Goal: Task Accomplishment & Management: Complete application form

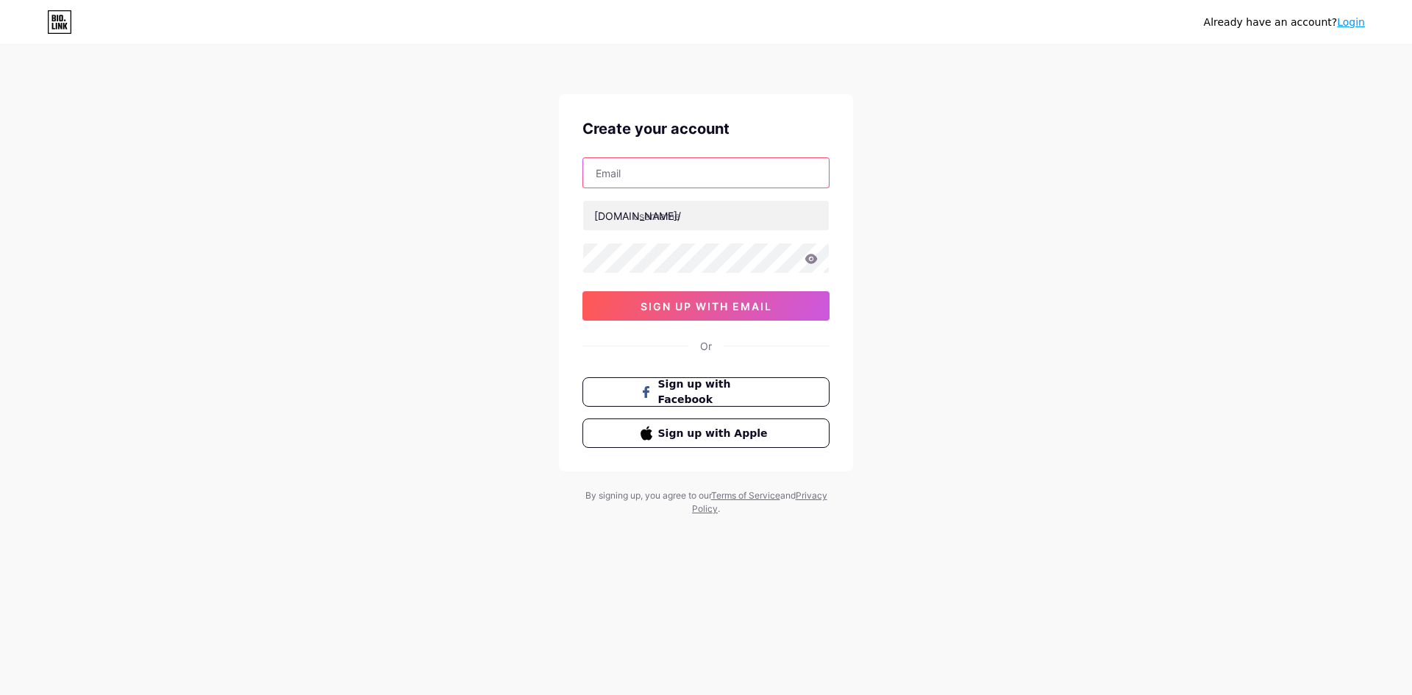
click at [702, 177] on input "text" at bounding box center [706, 172] width 246 height 29
type input "[EMAIL_ADDRESS][DOMAIN_NAME]"
click at [702, 222] on input "text" at bounding box center [706, 215] width 246 height 29
paste input "maicdmo"
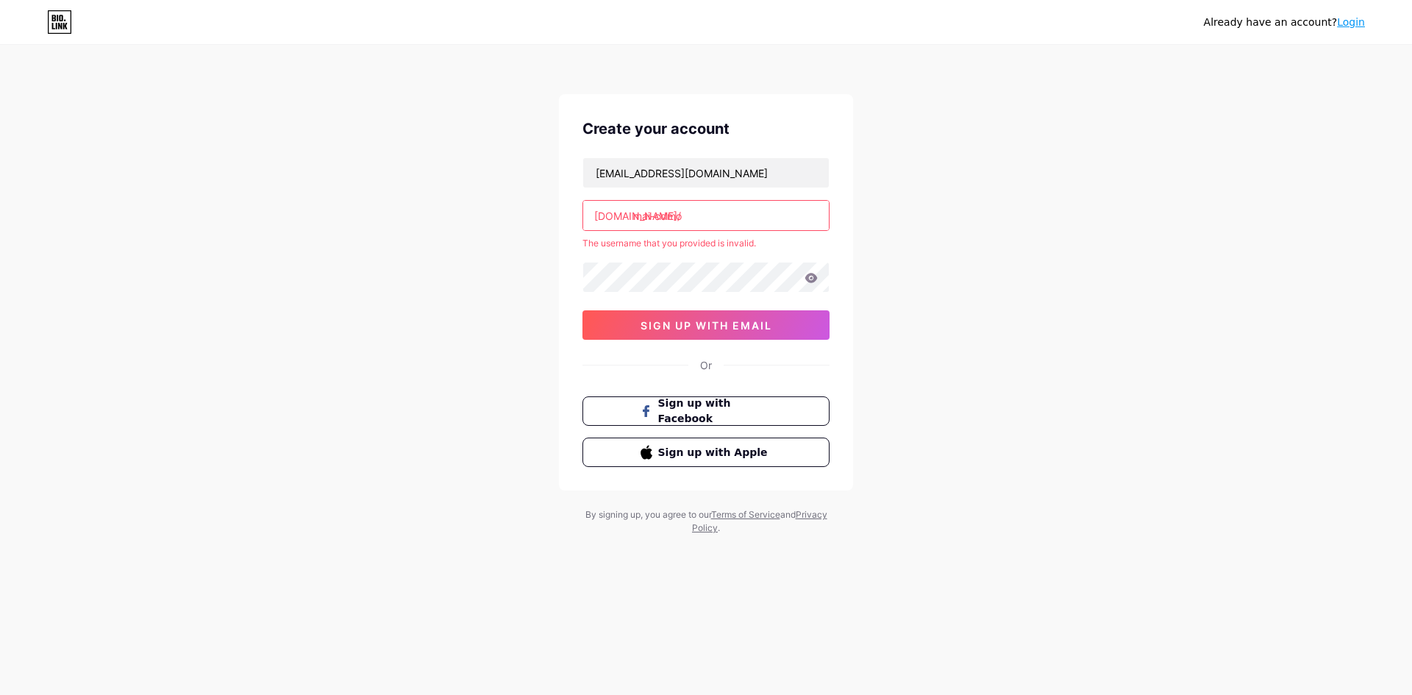
click at [655, 213] on input "mai-cdmo" at bounding box center [706, 215] width 246 height 29
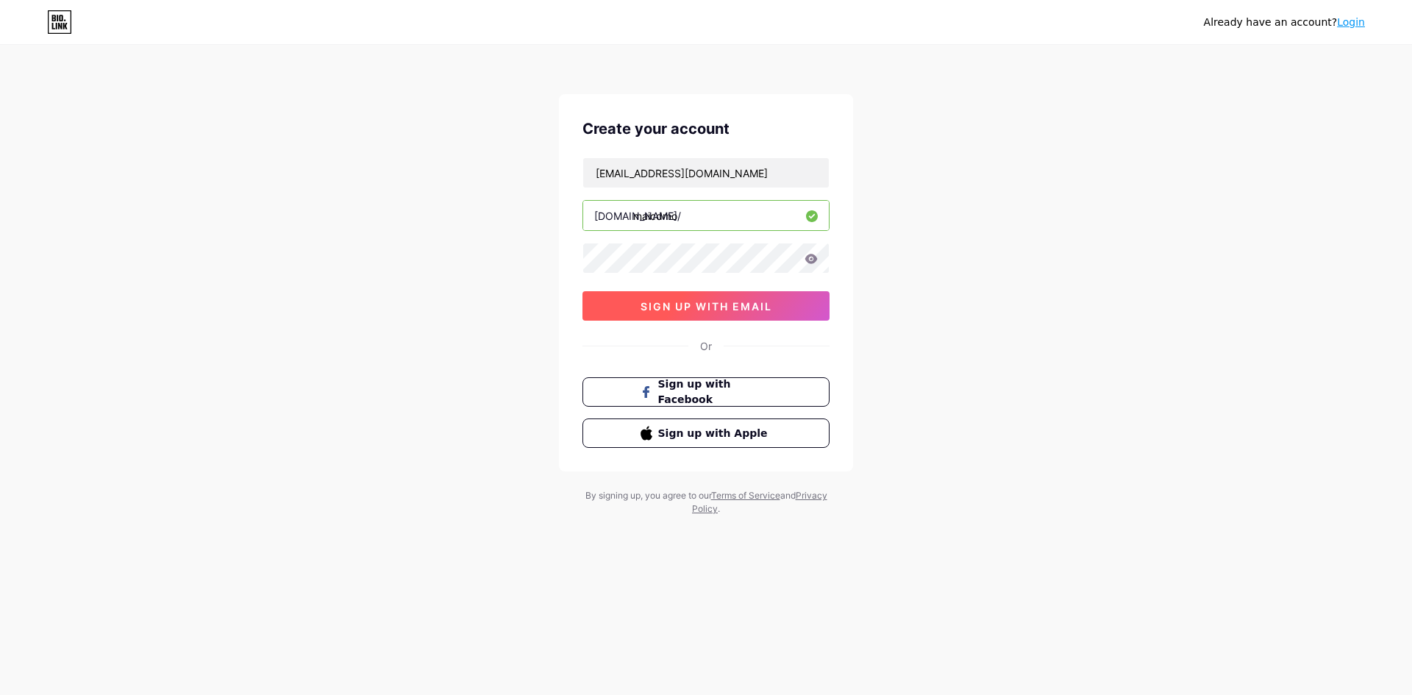
type input "maicdmo"
click at [710, 304] on span "sign up with email" at bounding box center [707, 306] width 132 height 13
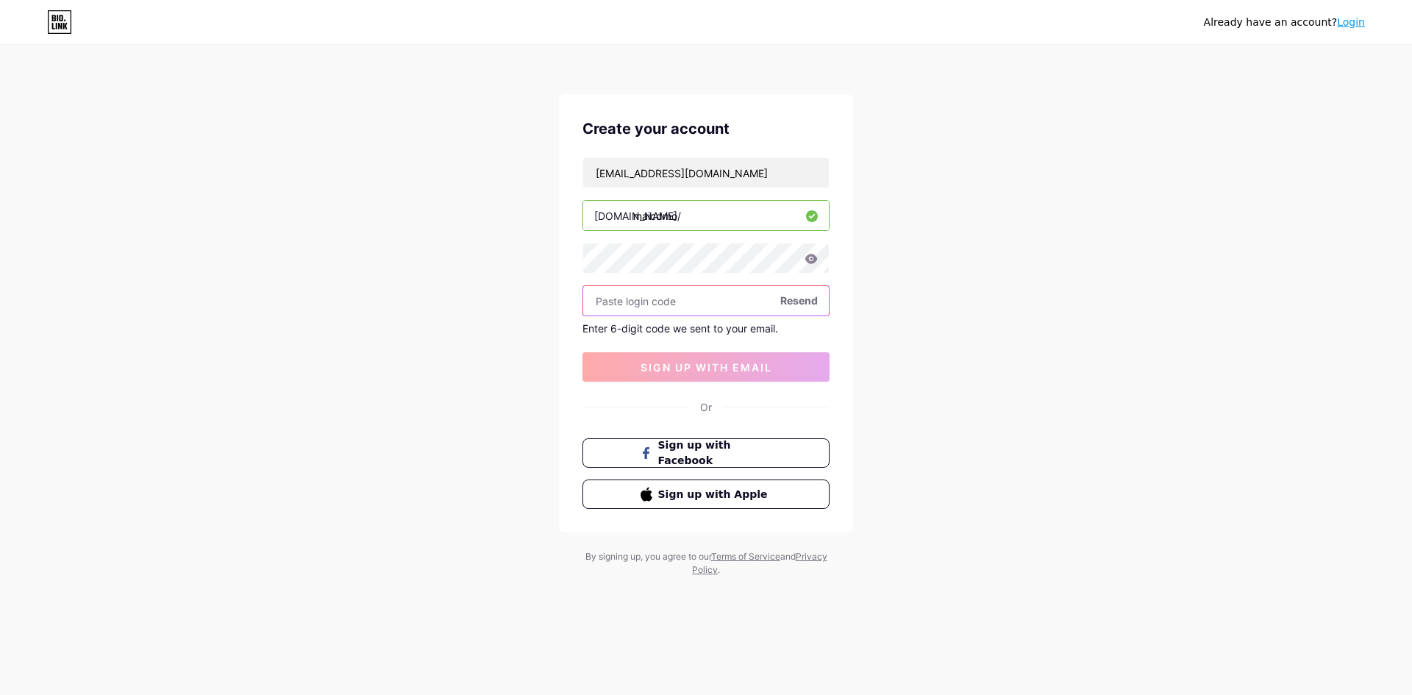
drag, startPoint x: 683, startPoint y: 312, endPoint x: 695, endPoint y: 347, distance: 37.5
click at [683, 313] on input "text" at bounding box center [706, 300] width 246 height 29
paste input "459562"
type input "459562"
click at [674, 380] on button "sign up with email" at bounding box center [705, 366] width 247 height 29
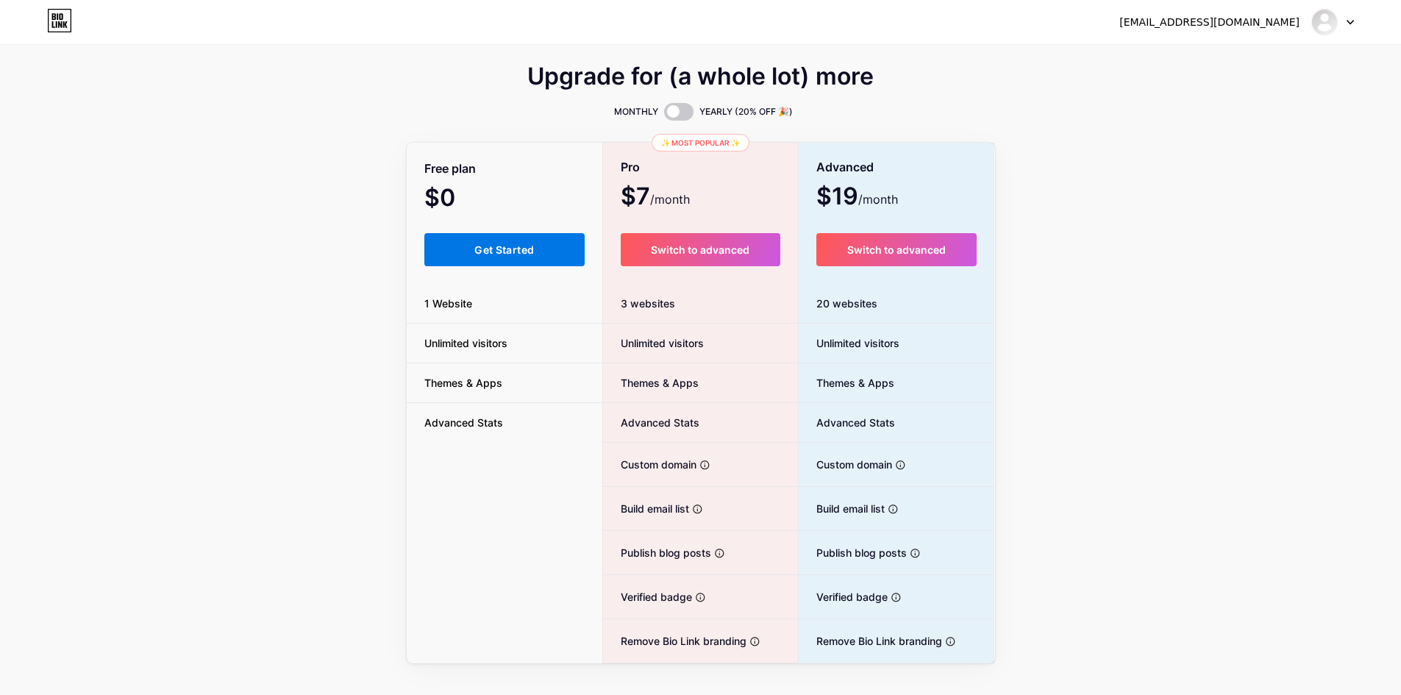
click at [498, 257] on button "Get Started" at bounding box center [504, 249] width 161 height 33
